Goal: Information Seeking & Learning: Understand process/instructions

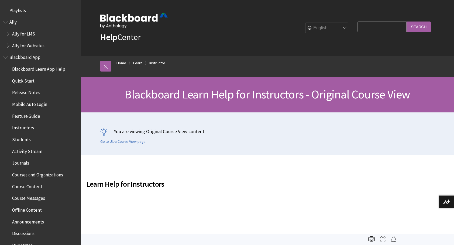
scroll to position [664, 0]
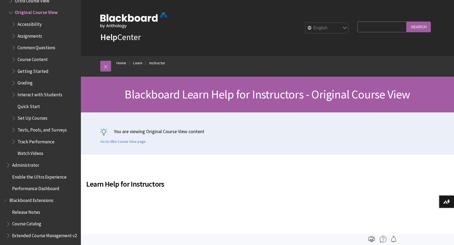
click at [363, 25] on input "Search Query" at bounding box center [381, 27] width 49 height 11
type input "recover deleted message"
click at [406, 22] on input "Search" at bounding box center [418, 27] width 24 height 11
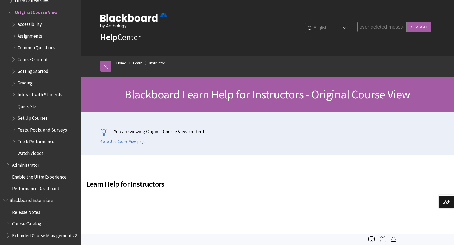
click at [417, 29] on input "Search" at bounding box center [418, 27] width 24 height 11
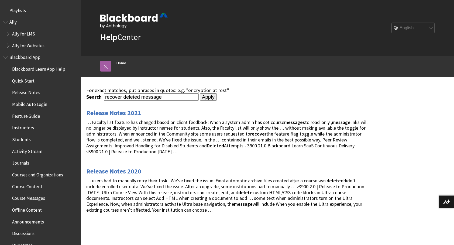
drag, startPoint x: 168, startPoint y: 99, endPoint x: 76, endPoint y: 88, distance: 93.2
click at [76, 88] on div "Skip to main content Help Center English عربية Català Cymraeg Deutsch Español S…" at bounding box center [227, 173] width 454 height 346
type input "how can i recover deleted messages"
click at [200, 93] on input "Apply" at bounding box center [208, 97] width 17 height 8
click at [204, 98] on input "Apply" at bounding box center [208, 97] width 17 height 8
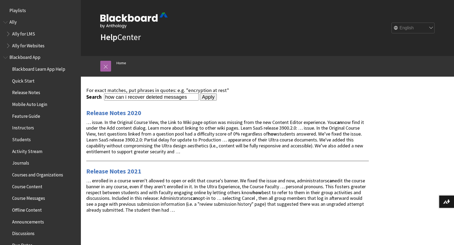
click at [392, 216] on div "For exact matches, put phrases in quotes: e.g. "encryption at rest" Search how …" at bounding box center [267, 162] width 373 height 170
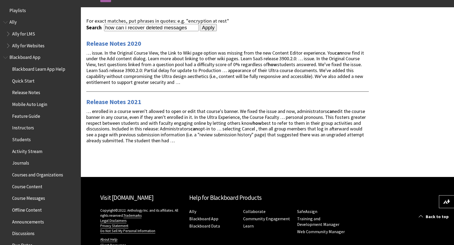
scroll to position [99, 0]
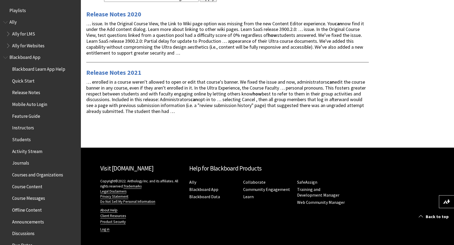
click at [36, 199] on span "Course Messages" at bounding box center [28, 197] width 33 height 7
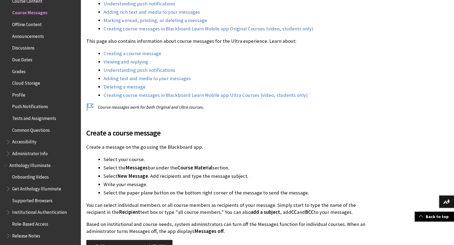
scroll to position [213, 0]
click at [130, 86] on link "Deleting a message" at bounding box center [124, 86] width 42 height 6
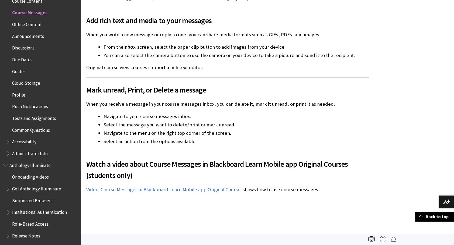
scroll to position [832, 0]
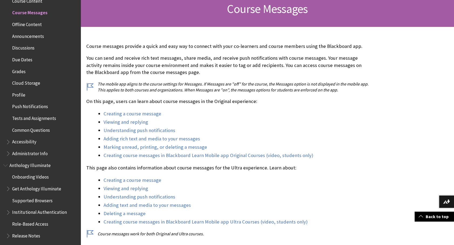
scroll to position [86, 0]
click at [429, 217] on link "Back to top" at bounding box center [433, 217] width 39 height 10
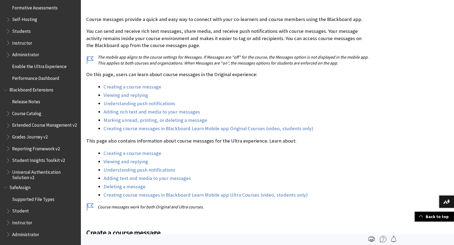
scroll to position [112, 0]
